Goal: Information Seeking & Learning: Understand process/instructions

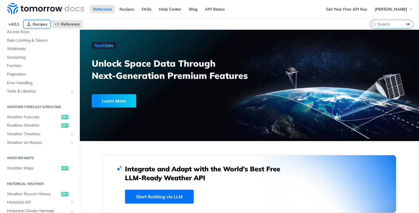
click at [40, 25] on span "Recipes" at bounding box center [40, 24] width 15 height 5
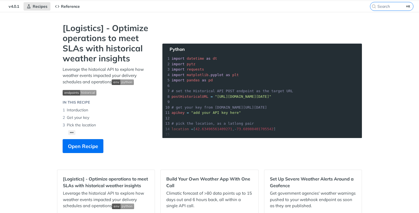
scroll to position [19, 0]
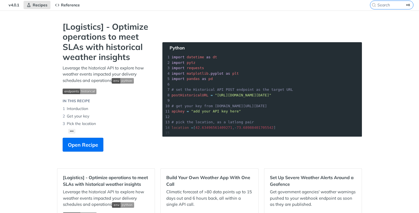
click at [86, 38] on strong "[Logistics] - Optimize operations to meet SLAs with historical weather insights" at bounding box center [107, 42] width 89 height 40
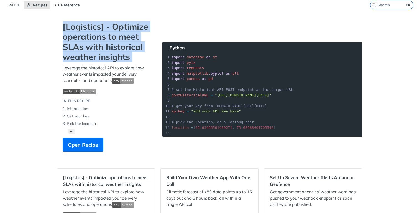
click at [86, 38] on strong "[Logistics] - Optimize operations to meet SLAs with historical weather insights" at bounding box center [107, 42] width 89 height 40
click at [62, 45] on div "[Logistics] - Optimize operations to meet SLAs with historical weather insights…" at bounding box center [107, 89] width 100 height 135
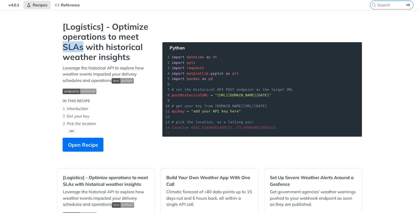
click at [62, 45] on div "[Logistics] - Optimize operations to meet SLAs with historical weather insights…" at bounding box center [107, 89] width 100 height 135
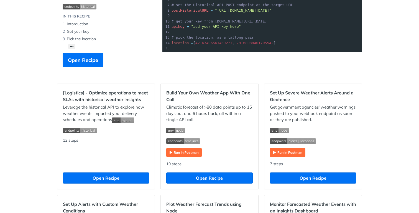
scroll to position [111, 0]
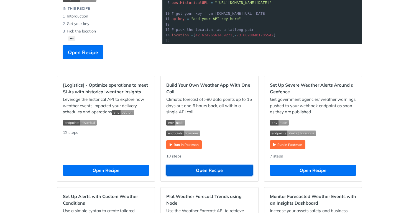
click at [203, 173] on button "Open Recipe" at bounding box center [209, 169] width 86 height 11
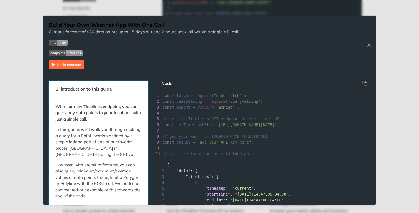
click at [85, 107] on strong "With our new Timelines endpoint, you can query any data points to your location…" at bounding box center [98, 113] width 86 height 18
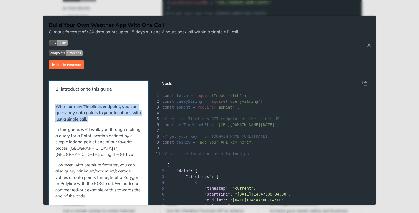
click at [85, 107] on strong "With our new Timelines endpoint, you can query any data points to your location…" at bounding box center [98, 113] width 86 height 18
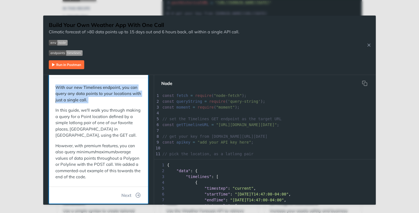
scroll to position [22, 0]
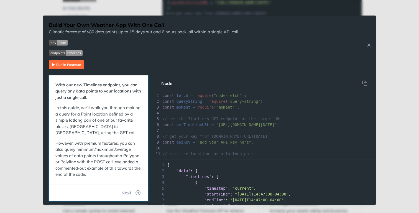
click at [80, 108] on p "In this guide, we'll walk you through making a query for a Point location defin…" at bounding box center [98, 119] width 86 height 31
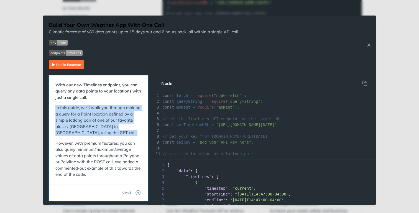
click at [80, 108] on p "In this guide, we'll walk you through making a query for a Point location defin…" at bounding box center [98, 119] width 86 height 31
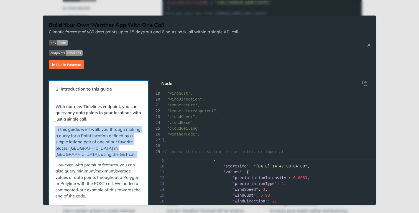
scroll to position [0, 0]
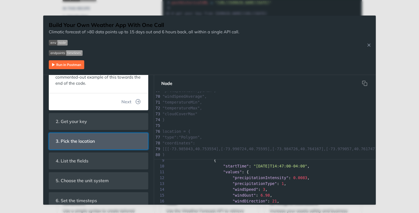
click at [132, 146] on header "3. Pick the location" at bounding box center [98, 141] width 99 height 16
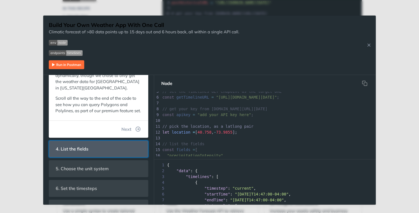
click at [119, 151] on header "4. List the fields" at bounding box center [98, 149] width 99 height 16
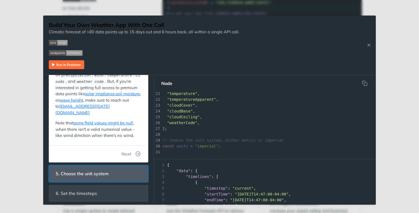
click at [95, 168] on span "5. Choose the unit system" at bounding box center [82, 173] width 61 height 11
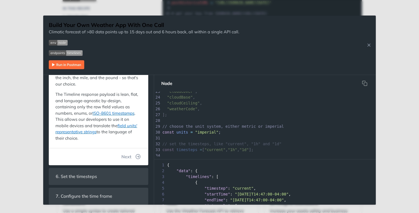
click at [208, 132] on span ""imperial"" at bounding box center [206, 132] width 23 height 4
type textarea "imperial"
click at [208, 132] on span ""imperial"" at bounding box center [206, 132] width 23 height 4
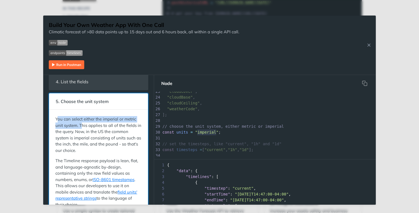
drag, startPoint x: 57, startPoint y: 120, endPoint x: 82, endPoint y: 126, distance: 25.7
click at [82, 126] on p "You can select either the imperial or metric unit system. This applies to all o…" at bounding box center [98, 134] width 86 height 37
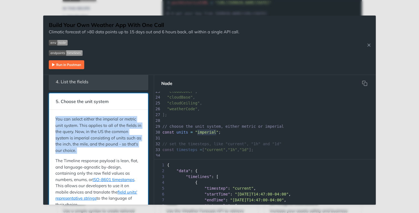
click at [82, 126] on p "You can select either the imperial or metric unit system. This applies to all o…" at bounding box center [98, 134] width 86 height 37
click at [79, 132] on p "You can select either the imperial or metric unit system. This applies to all o…" at bounding box center [98, 134] width 86 height 37
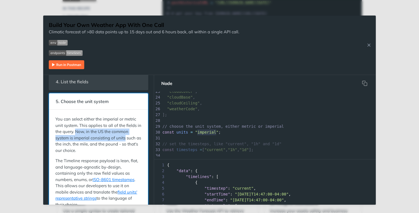
drag, startPoint x: 79, startPoint y: 132, endPoint x: 121, endPoint y: 137, distance: 41.9
click at [121, 137] on p "You can select either the imperial or metric unit system. This applies to all o…" at bounding box center [98, 134] width 86 height 37
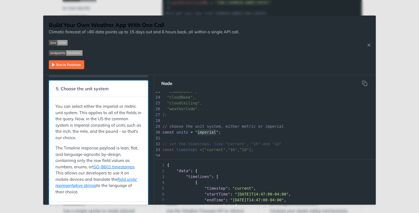
click at [58, 131] on p "You can select either the imperial or metric unit system. This applies to all o…" at bounding box center [98, 121] width 86 height 37
drag, startPoint x: 58, startPoint y: 131, endPoint x: 112, endPoint y: 130, distance: 54.1
click at [112, 130] on p "You can select either the imperial or metric unit system. This applies to all o…" at bounding box center [98, 121] width 86 height 37
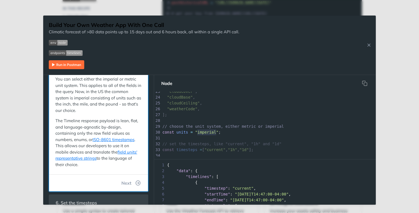
click at [88, 123] on p "The Timeline response payload is lean, flat, and language-agnostic by-design, c…" at bounding box center [98, 143] width 86 height 50
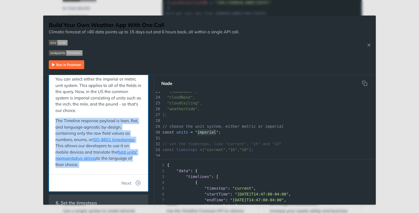
click at [88, 123] on p "The Timeline response payload is lean, flat, and language-agnostic by-design, c…" at bounding box center [98, 143] width 86 height 50
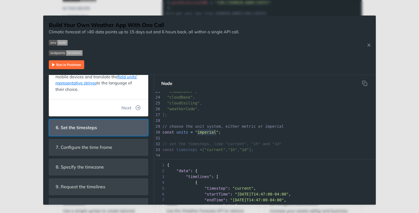
click at [90, 128] on span "6. Set the timesteps" at bounding box center [76, 127] width 49 height 11
